Goal: Go to known website: Access a specific website the user already knows

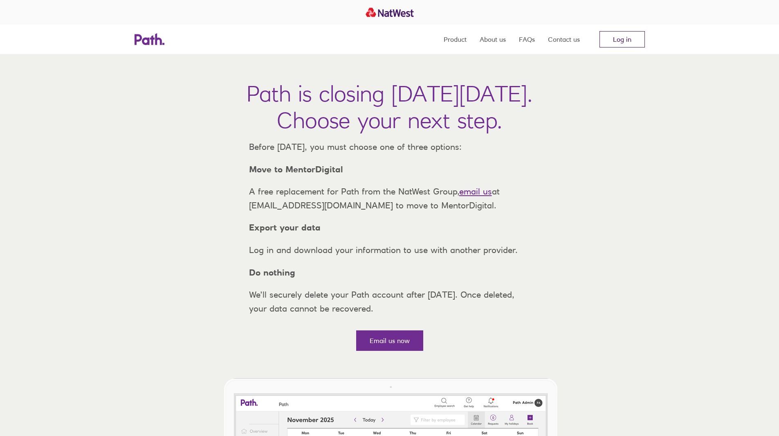
click at [620, 40] on link "Log in" at bounding box center [622, 39] width 45 height 16
